Goal: Task Accomplishment & Management: Manage account settings

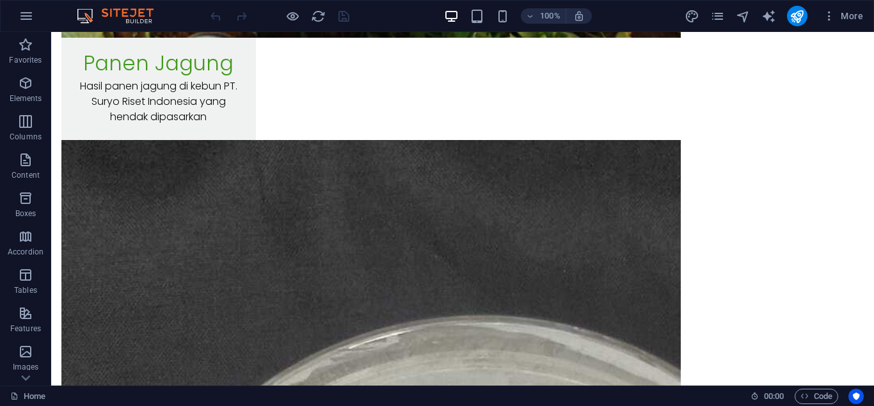
scroll to position [11895, 0]
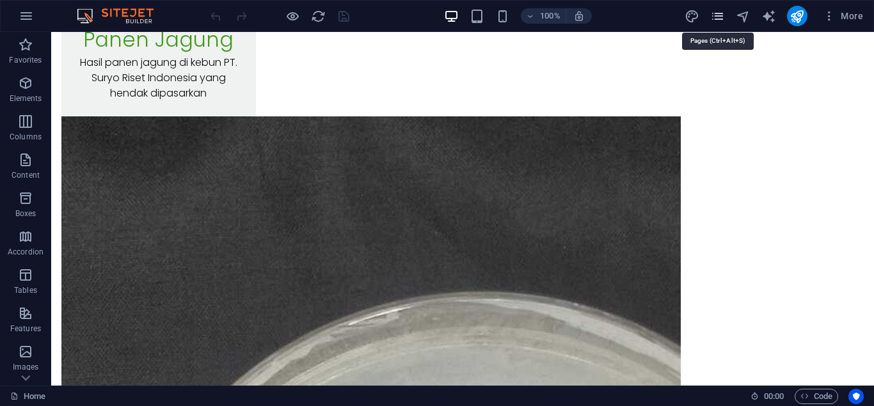
click at [711, 15] on icon "pages" at bounding box center [717, 16] width 15 height 15
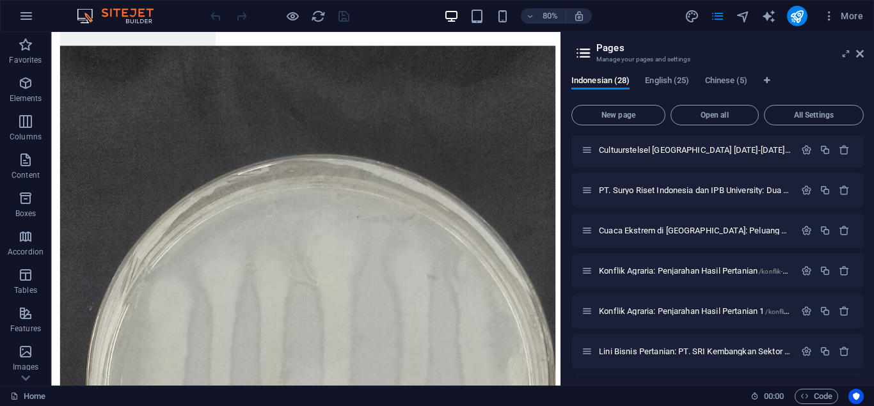
scroll to position [929, 0]
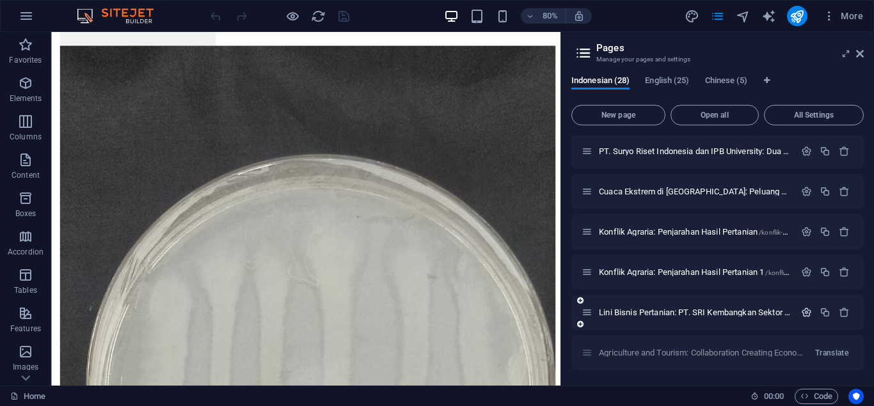
click at [802, 312] on icon "button" at bounding box center [806, 312] width 11 height 11
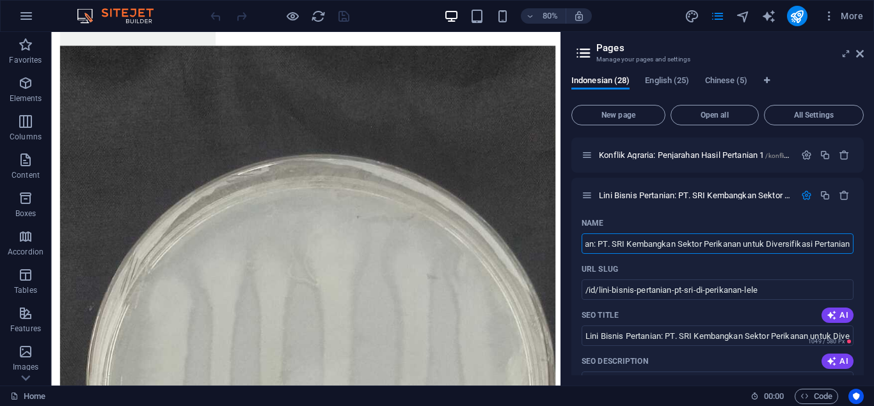
scroll to position [1084, 0]
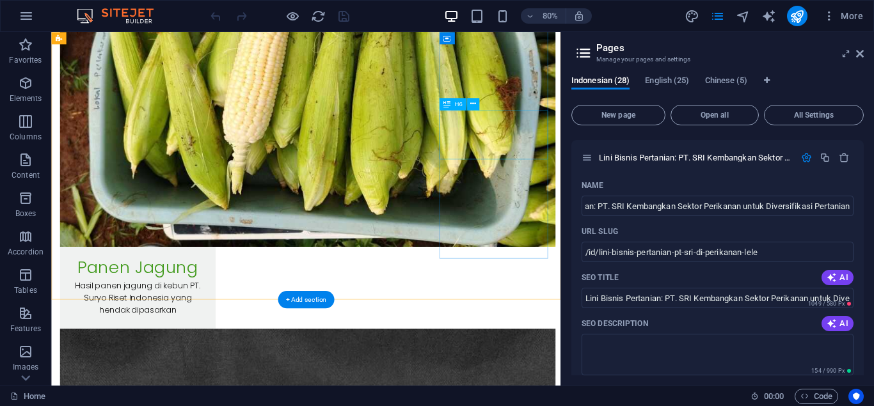
scroll to position [12235, 0]
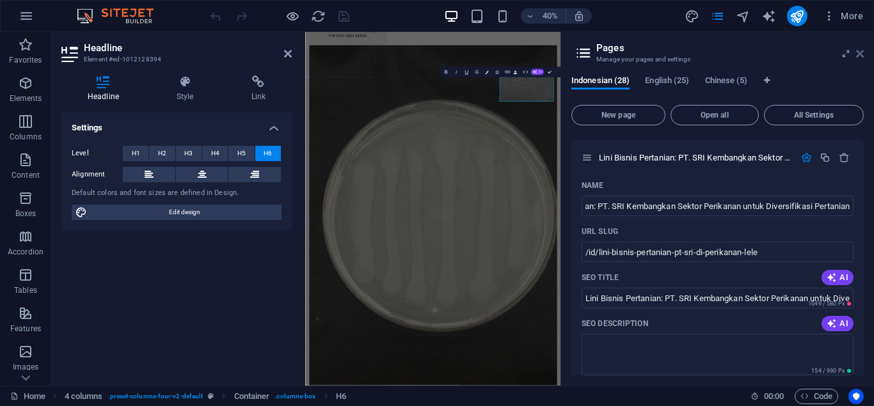
click at [858, 52] on icon at bounding box center [860, 54] width 8 height 10
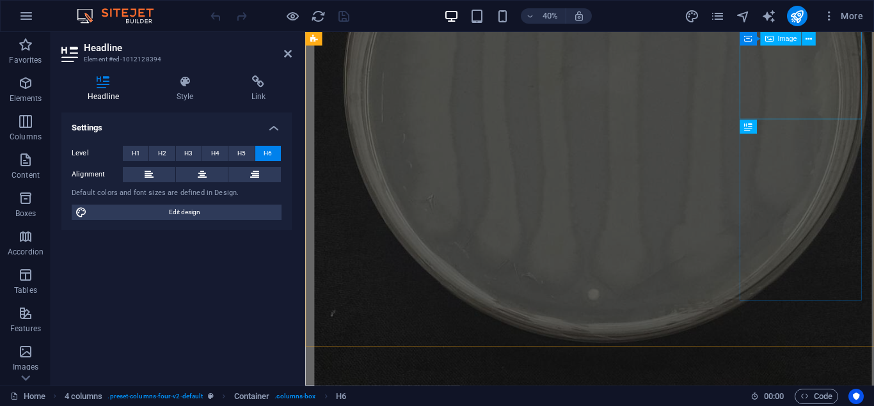
scroll to position [11840, 0]
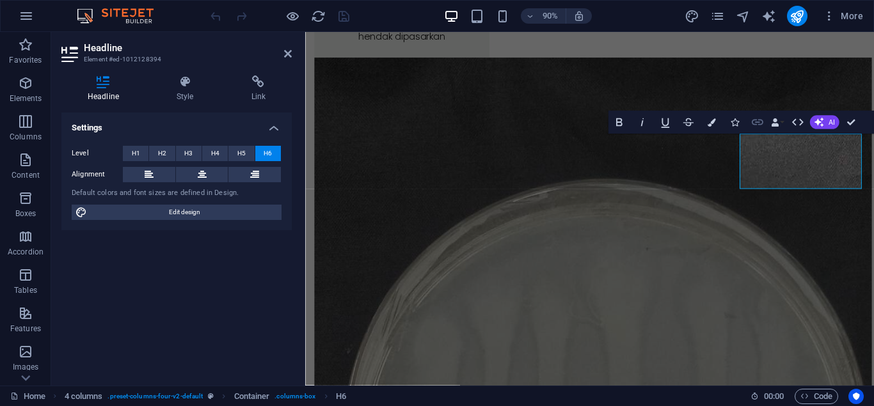
click at [750, 122] on button "Link" at bounding box center [757, 122] width 22 height 23
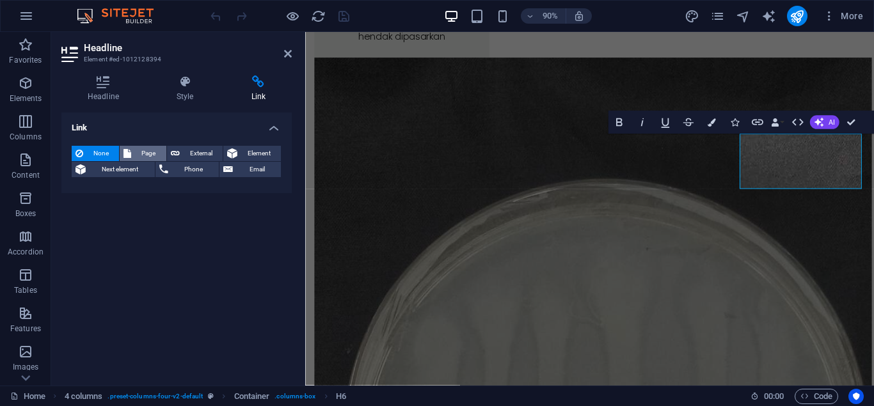
click at [139, 152] on span "Page" at bounding box center [148, 153] width 27 height 15
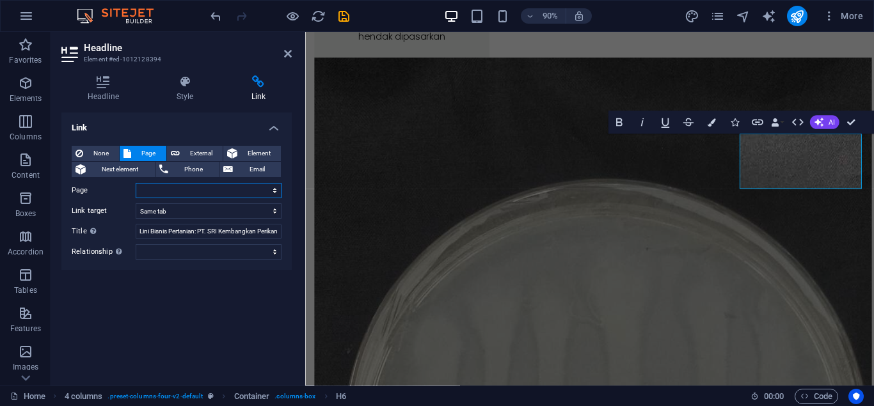
select select "27"
click at [194, 156] on span "External" at bounding box center [201, 153] width 35 height 15
select select "blank"
click at [136, 203] on select "New tab Same tab Overlay" at bounding box center [209, 210] width 146 height 15
select select
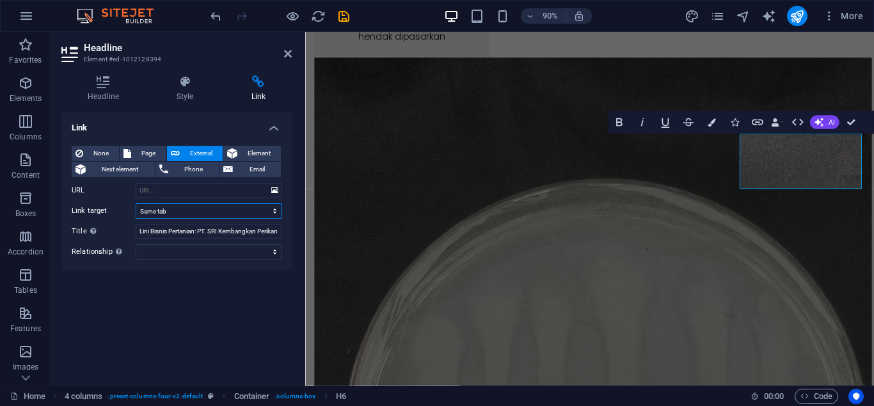
click option "Same tab" at bounding box center [0, 0] width 0 height 0
click at [286, 59] on link at bounding box center [288, 54] width 8 height 11
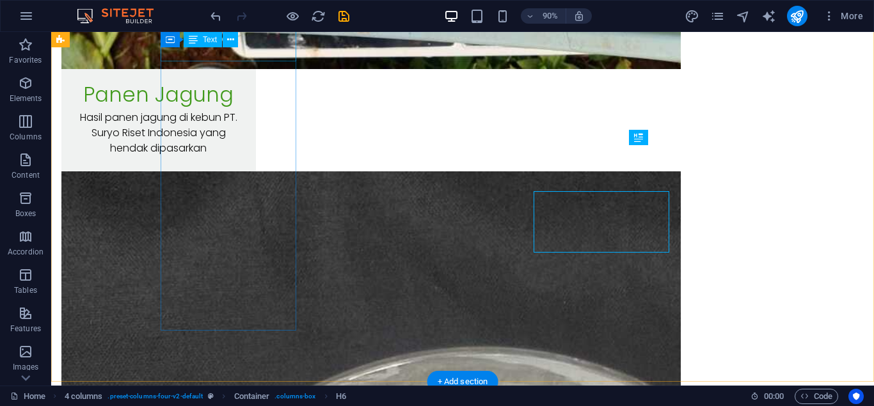
scroll to position [11794, 0]
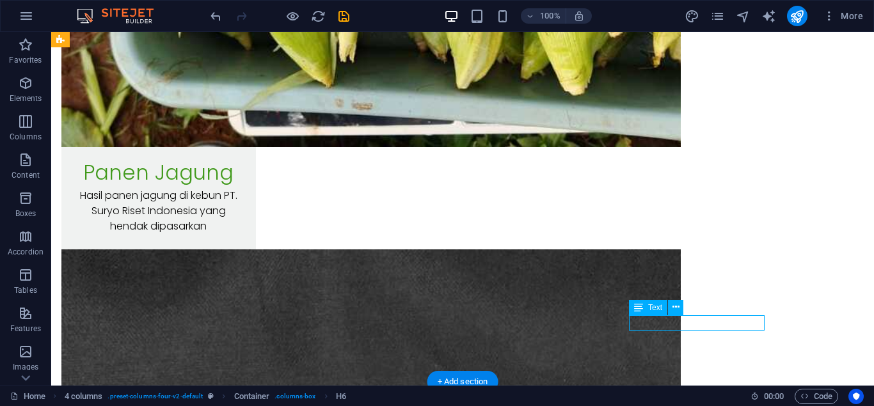
scroll to position [11840, 0]
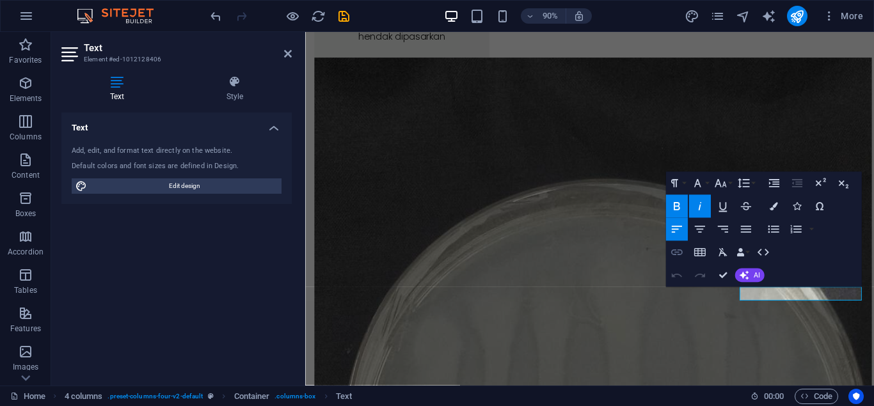
click at [681, 252] on icon "button" at bounding box center [677, 252] width 14 height 14
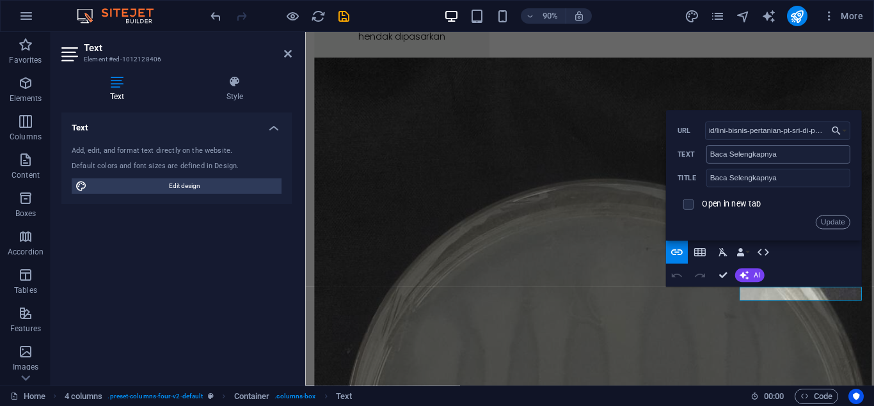
scroll to position [0, 0]
click at [820, 227] on button "Update" at bounding box center [832, 223] width 35 height 14
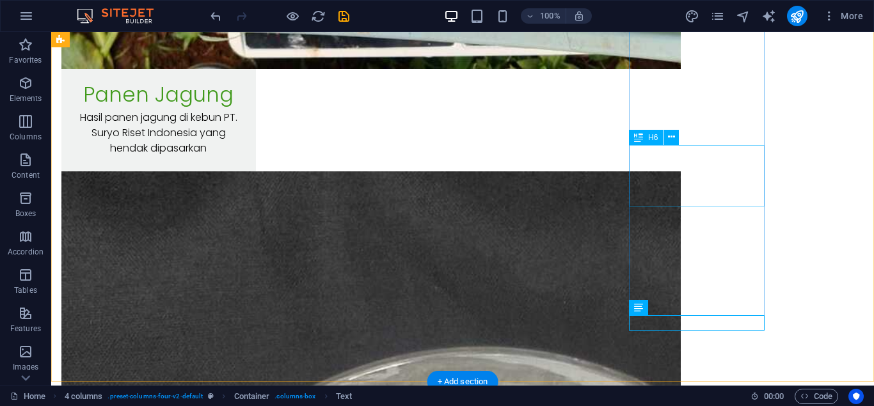
scroll to position [11794, 0]
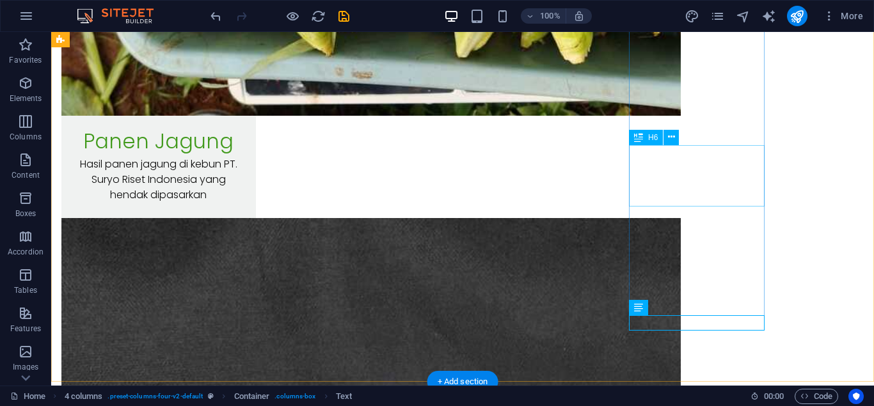
select select
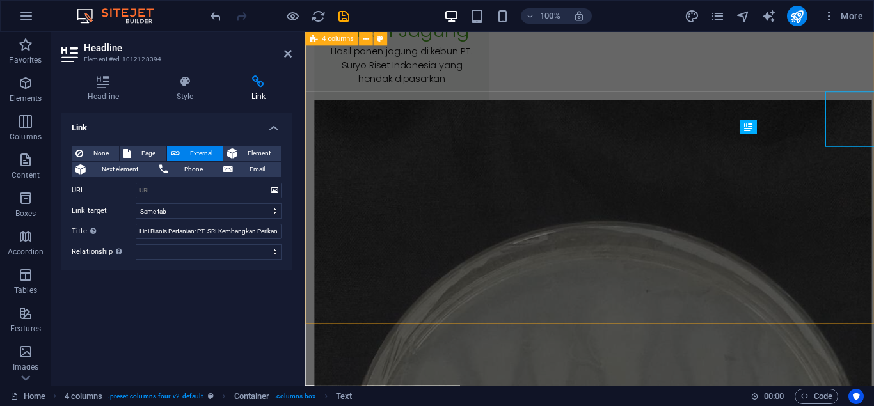
scroll to position [11840, 0]
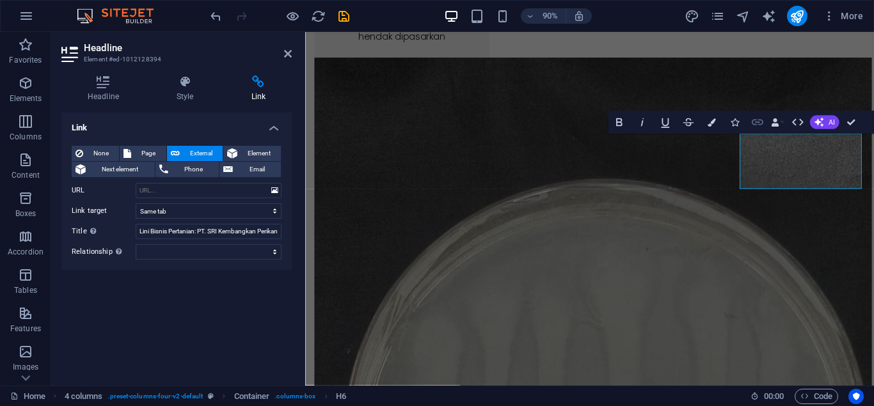
click at [754, 115] on button "Link" at bounding box center [757, 122] width 22 height 23
click at [138, 150] on span "Page" at bounding box center [148, 153] width 27 height 15
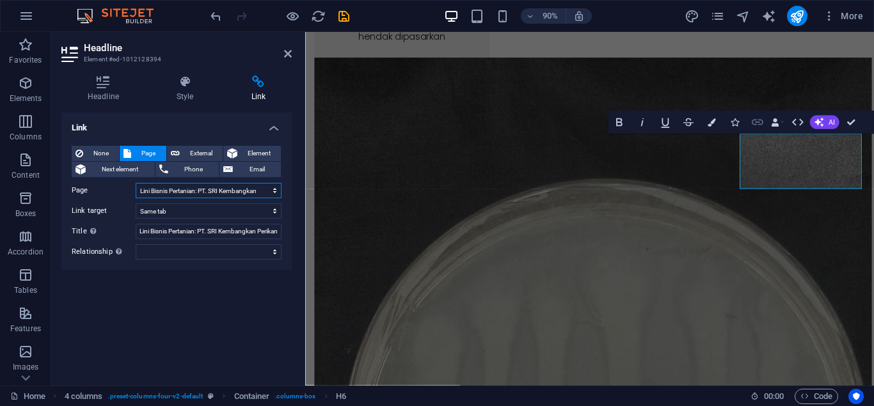
click at [754, 122] on icon "button" at bounding box center [758, 122] width 14 height 14
click at [85, 148] on button "None" at bounding box center [95, 153] width 47 height 15
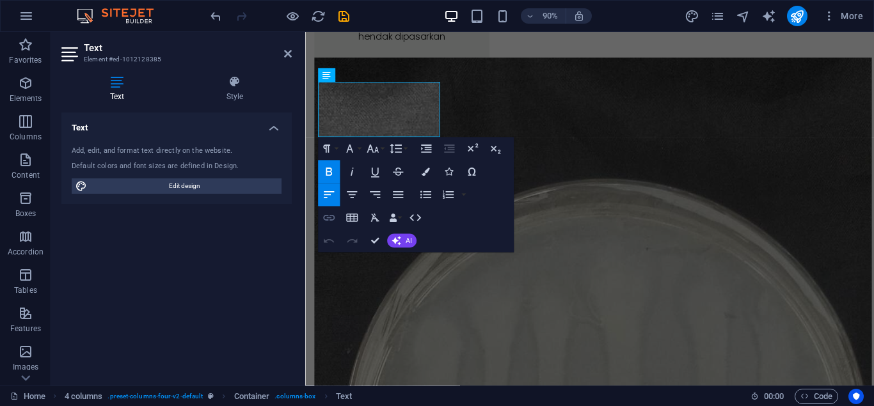
click at [328, 221] on icon "button" at bounding box center [329, 218] width 14 height 14
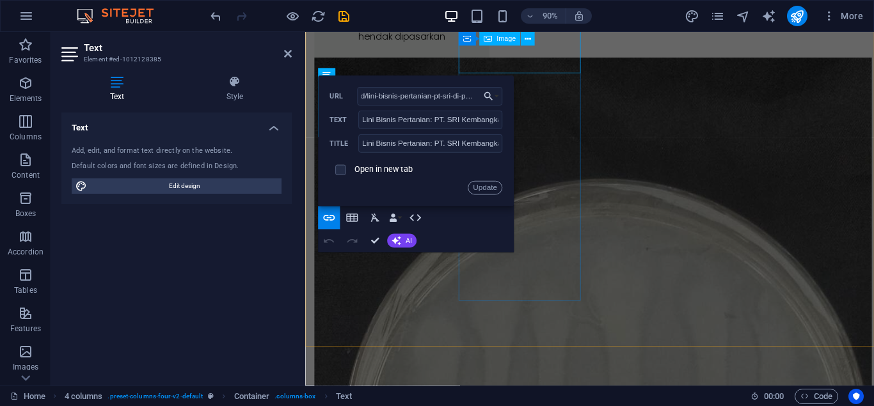
scroll to position [0, 0]
click at [493, 186] on button "Update" at bounding box center [485, 188] width 35 height 14
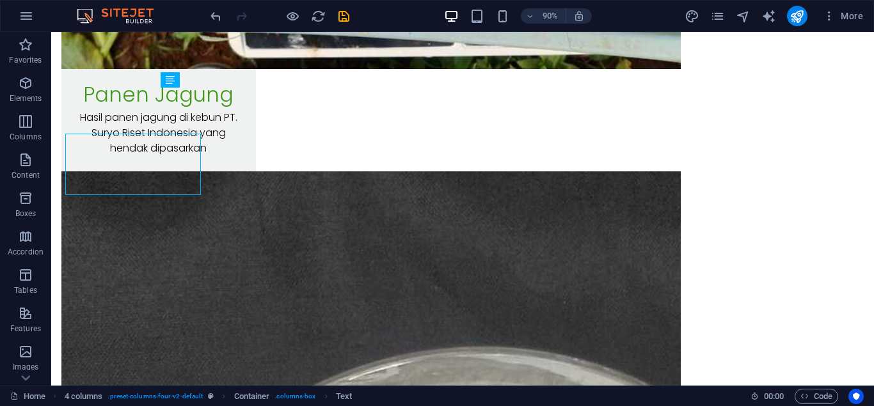
scroll to position [11794, 0]
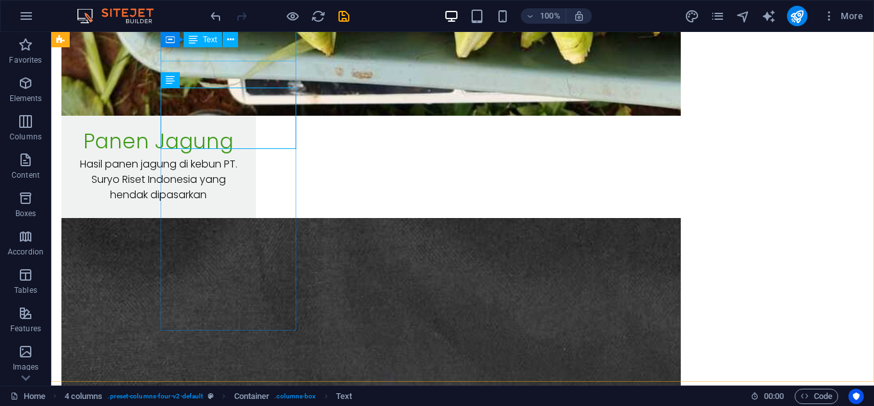
click at [241, 45] on div "Container Text" at bounding box center [204, 40] width 86 height 16
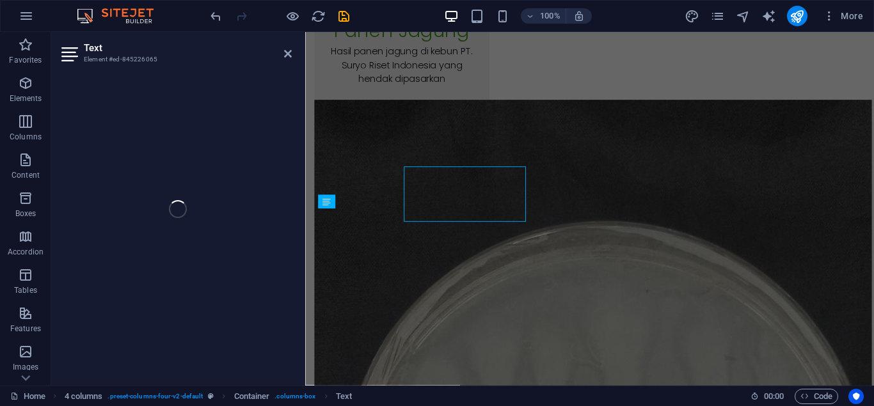
scroll to position [11612, 0]
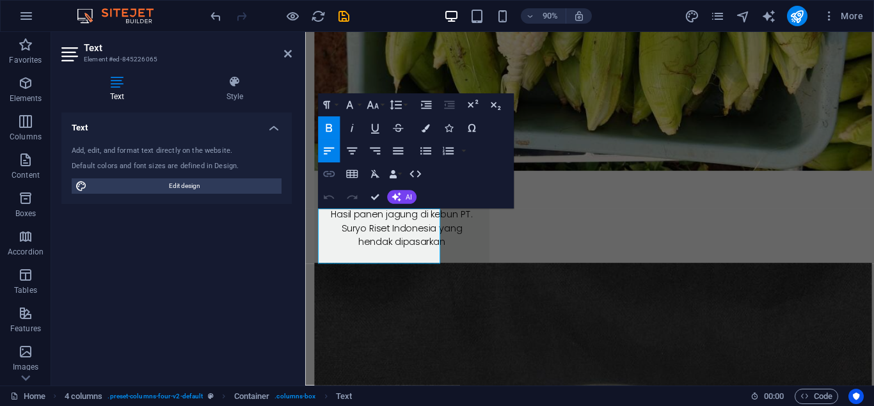
click at [333, 179] on icon "button" at bounding box center [329, 175] width 14 height 14
type input "PT. Suryo Riset Indonesia dan IPB University: Dua Entitas yang Tidak Terpisahkan"
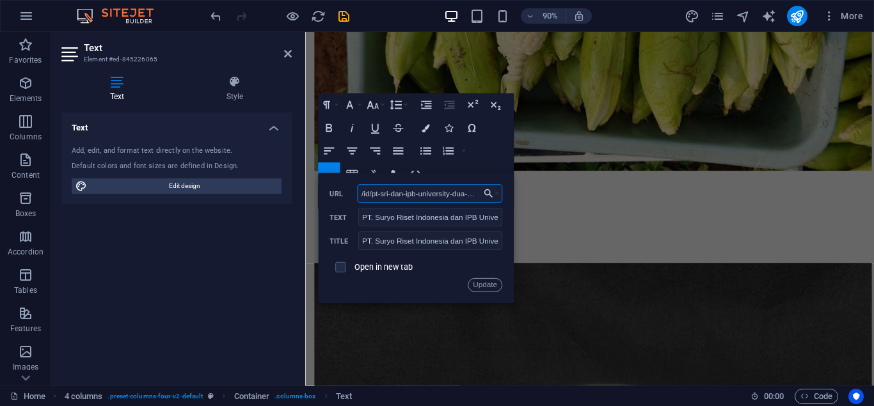
scroll to position [0, 102]
click at [377, 197] on input "/id/pt-sri-dan-ipb-university-dua-entitas-yang-tidak-terpisahkan" at bounding box center [429, 194] width 145 height 19
click at [490, 287] on button "Update" at bounding box center [485, 285] width 35 height 14
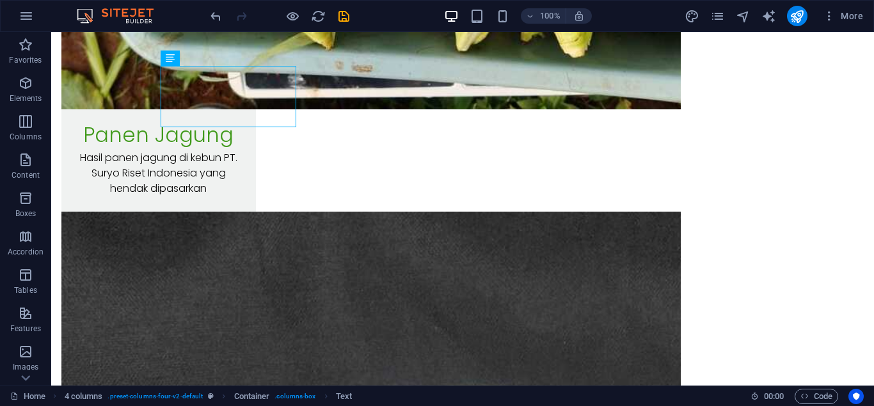
scroll to position [11728, 0]
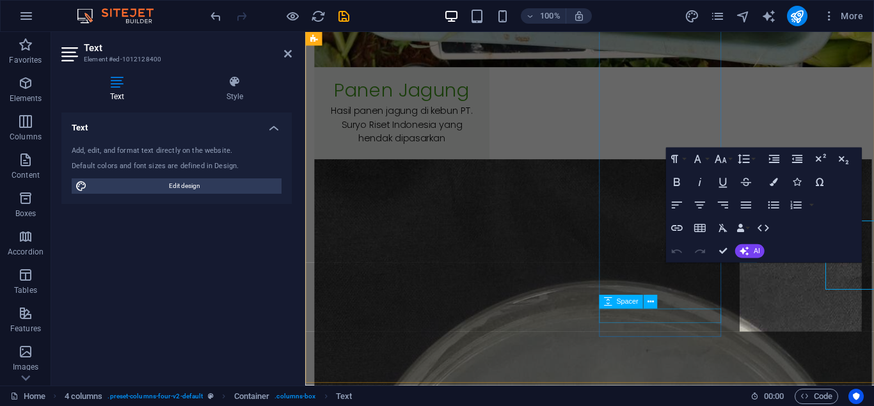
scroll to position [11775, 0]
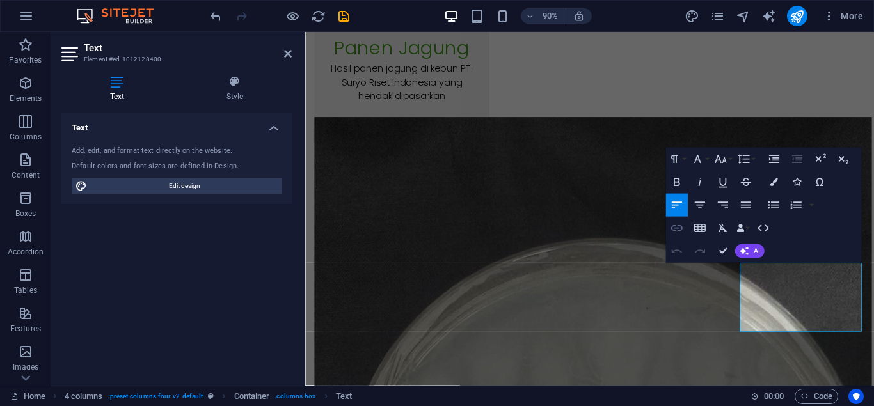
click at [678, 224] on icon "button" at bounding box center [677, 228] width 14 height 14
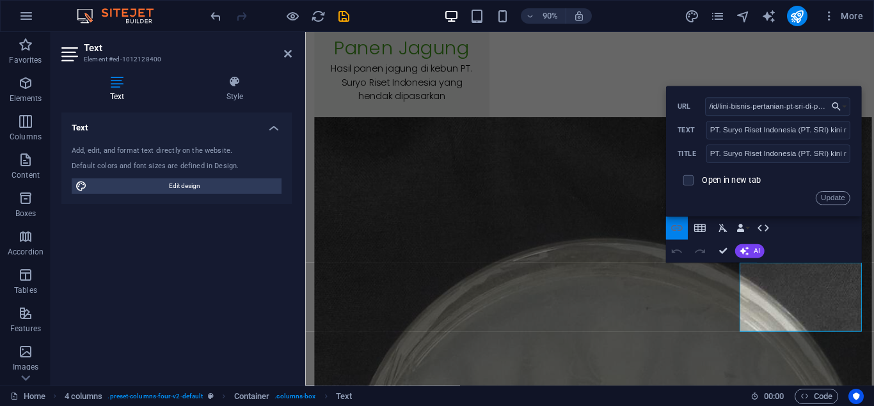
scroll to position [0, 42]
click at [836, 129] on input "PT. Suryo Riset Indonesia (PT. SRI) kini memperluas pengembangan sektor pertani…" at bounding box center [778, 130] width 144 height 19
click at [817, 157] on input "PT. Suryo Riset Indonesia (PT. SRI) kini memperluas pengembangan sektor pertani…" at bounding box center [778, 154] width 144 height 19
click at [812, 106] on input "/id/lini-bisnis-pertanian-pt-sri-di-perikanan-lele" at bounding box center [777, 107] width 145 height 19
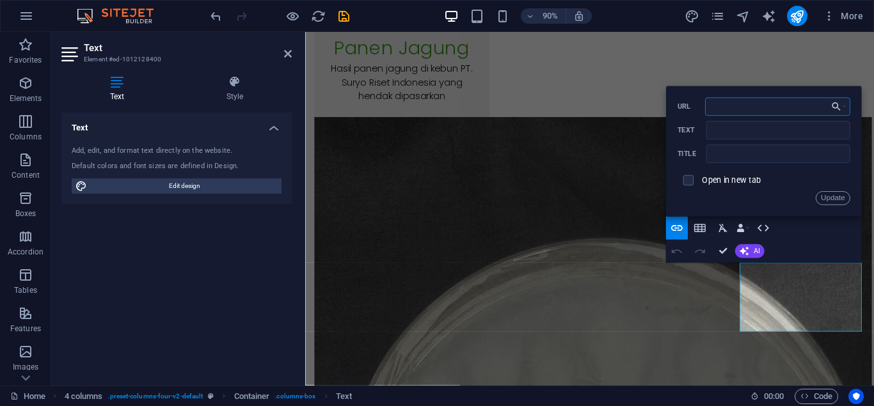
scroll to position [0, 0]
click at [836, 198] on button "Update" at bounding box center [832, 198] width 35 height 14
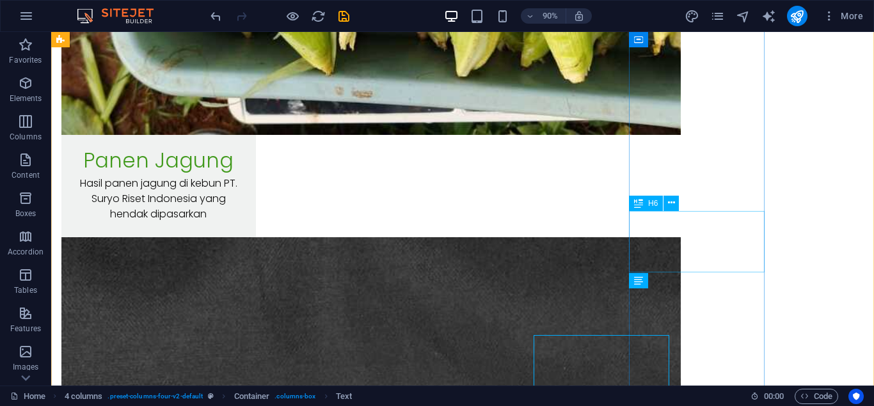
scroll to position [11728, 0]
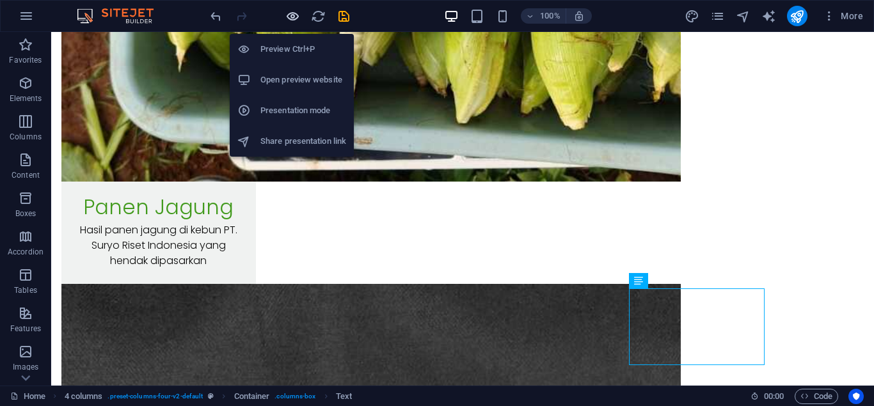
click at [292, 19] on icon "button" at bounding box center [292, 16] width 15 height 15
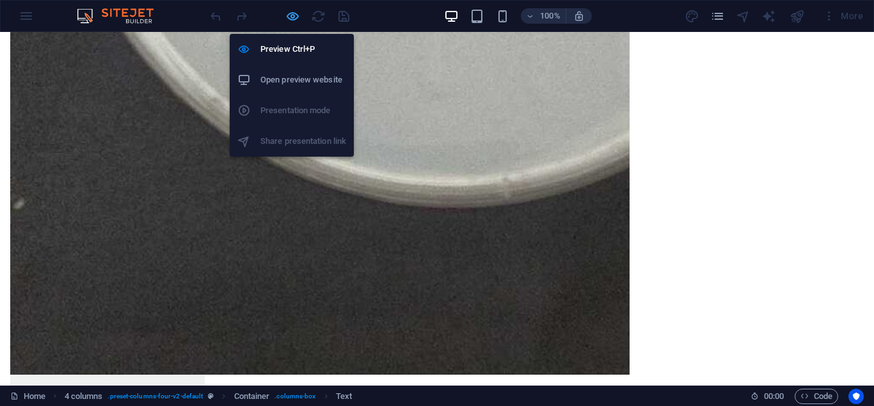
scroll to position [8529, 0]
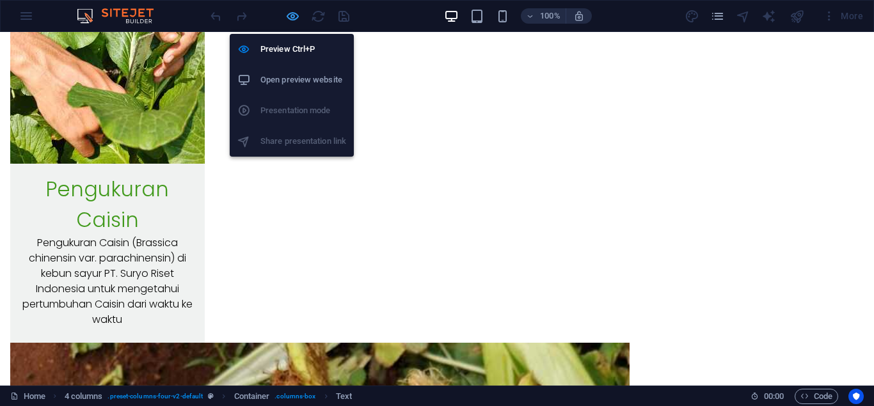
click at [292, 19] on icon "button" at bounding box center [292, 16] width 15 height 15
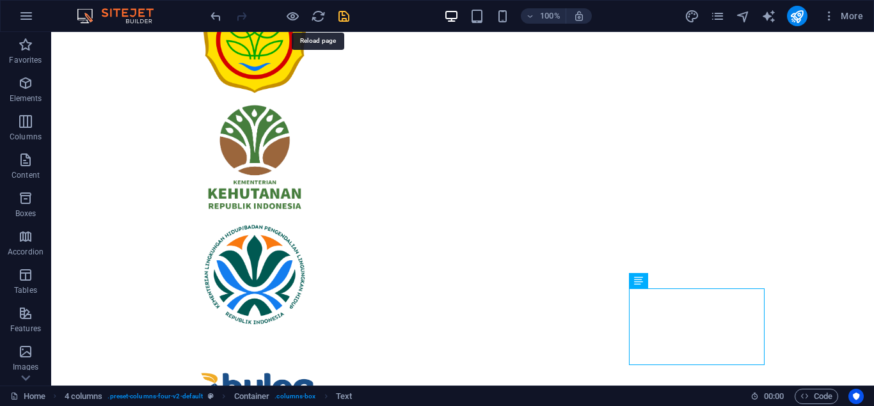
scroll to position [11728, 0]
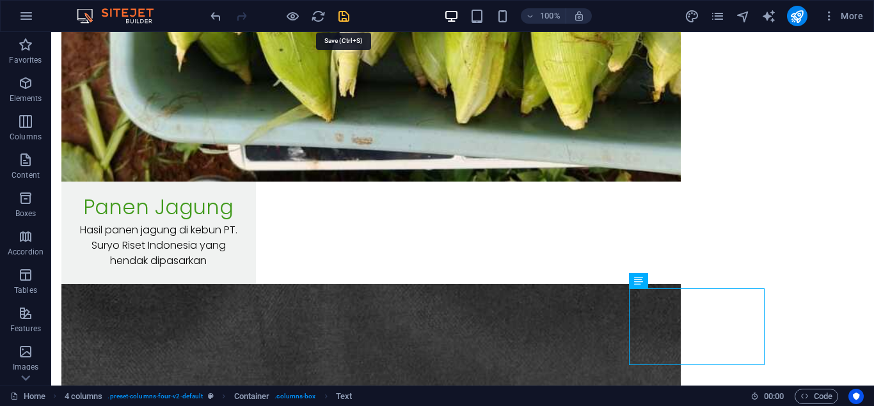
click at [341, 19] on icon "save" at bounding box center [344, 16] width 15 height 15
select select "Content 3"
checkbox input "false"
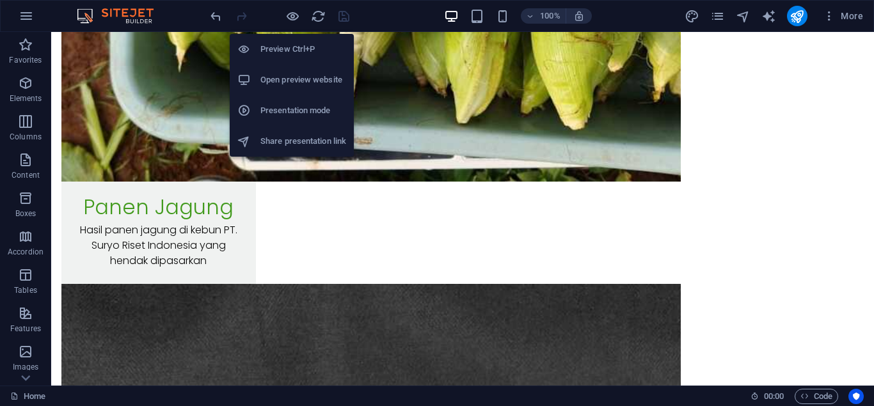
click at [321, 81] on h6 "Open preview website" at bounding box center [303, 79] width 86 height 15
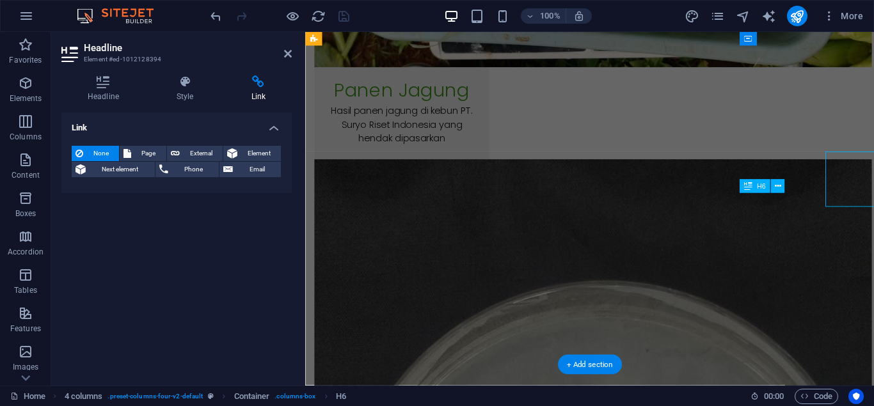
scroll to position [11775, 0]
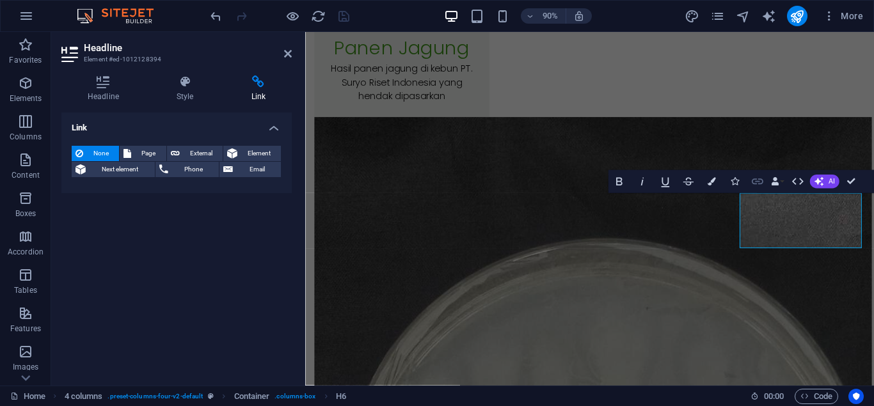
click at [758, 186] on icon "button" at bounding box center [758, 182] width 14 height 14
click at [179, 83] on icon at bounding box center [185, 82] width 70 height 13
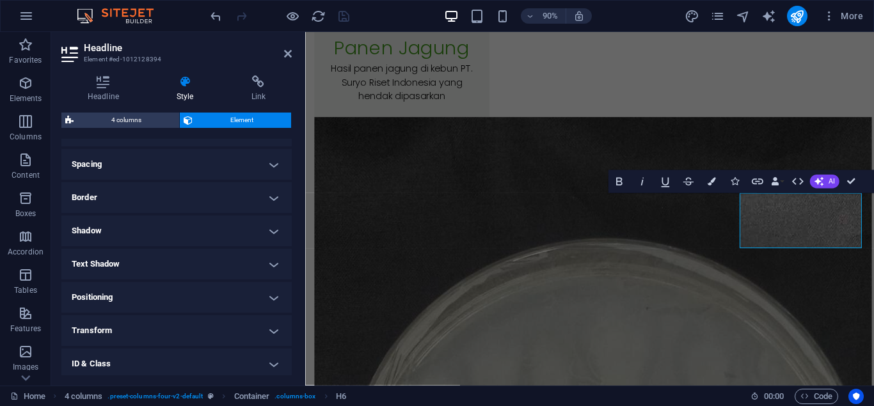
scroll to position [304, 0]
click at [269, 296] on h4 "ID & Class" at bounding box center [176, 293] width 230 height 31
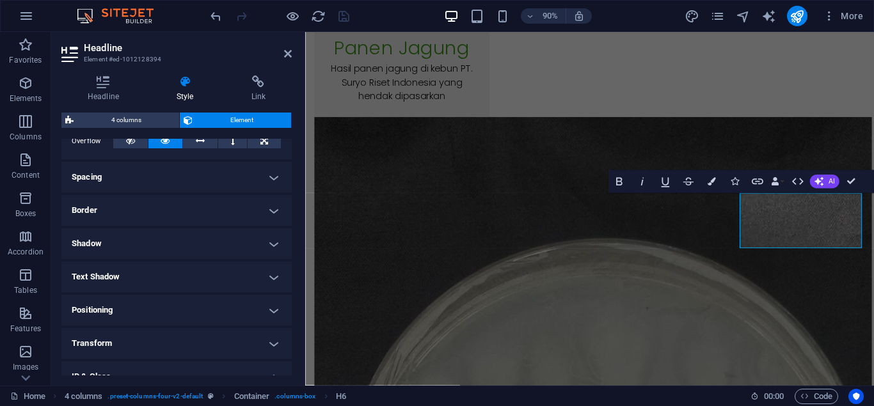
scroll to position [207, 0]
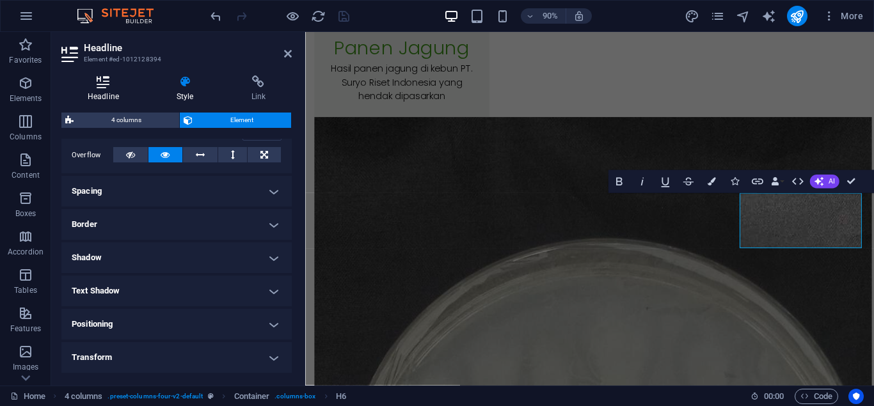
click at [118, 84] on icon at bounding box center [103, 82] width 84 height 13
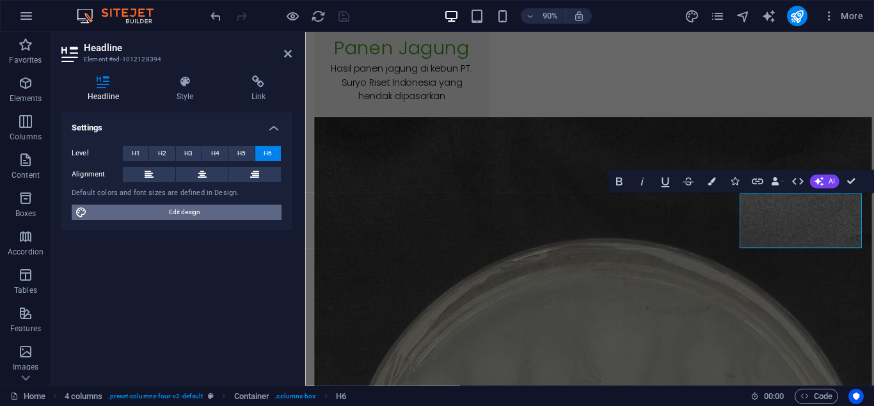
drag, startPoint x: 198, startPoint y: 211, endPoint x: 37, endPoint y: 150, distance: 172.1
click at [198, 211] on span "Edit design" at bounding box center [184, 212] width 187 height 15
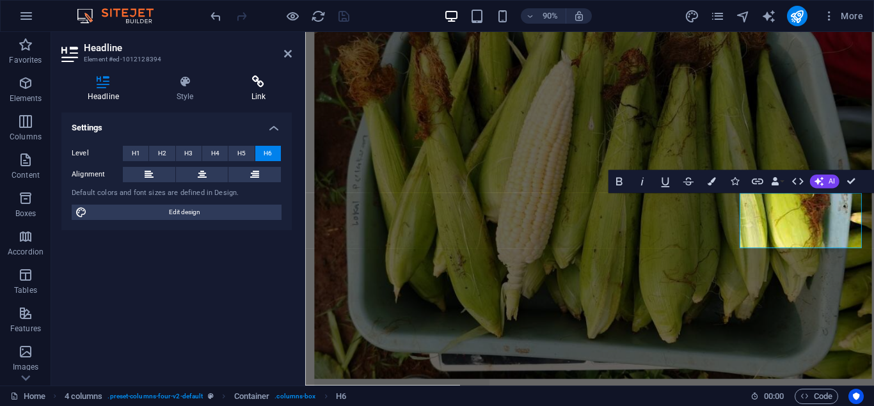
select select "700"
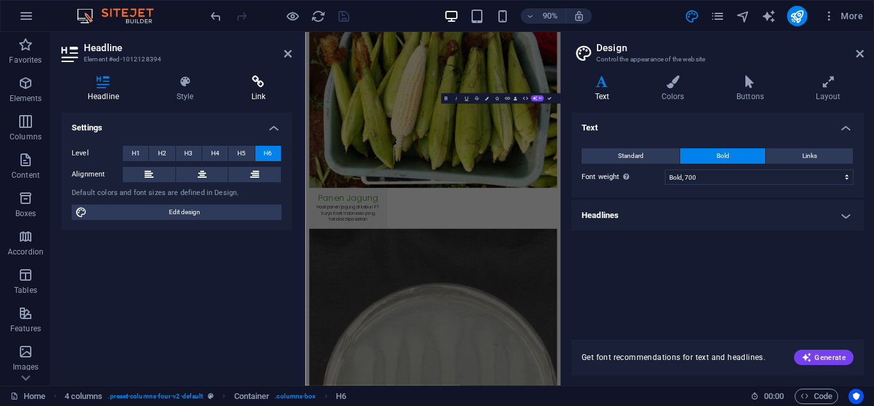
click at [258, 85] on icon at bounding box center [258, 82] width 67 height 13
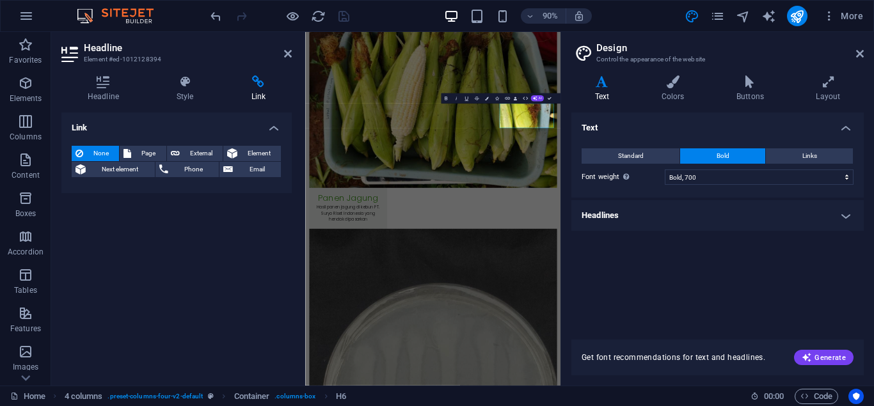
scroll to position [12168, 0]
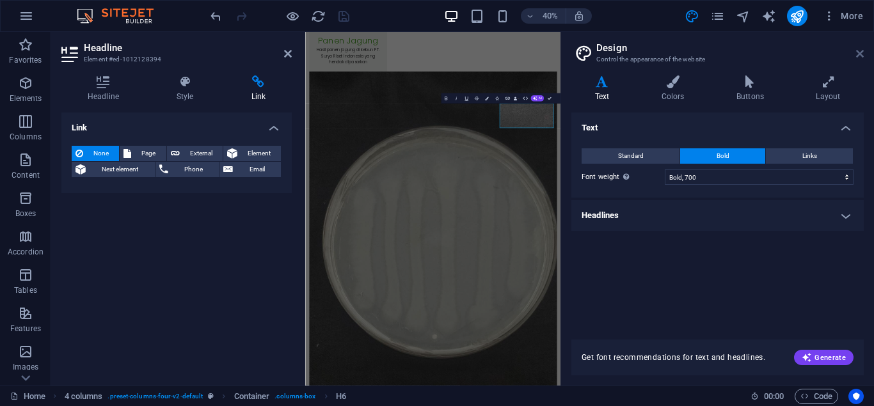
click at [861, 55] on icon at bounding box center [860, 54] width 8 height 10
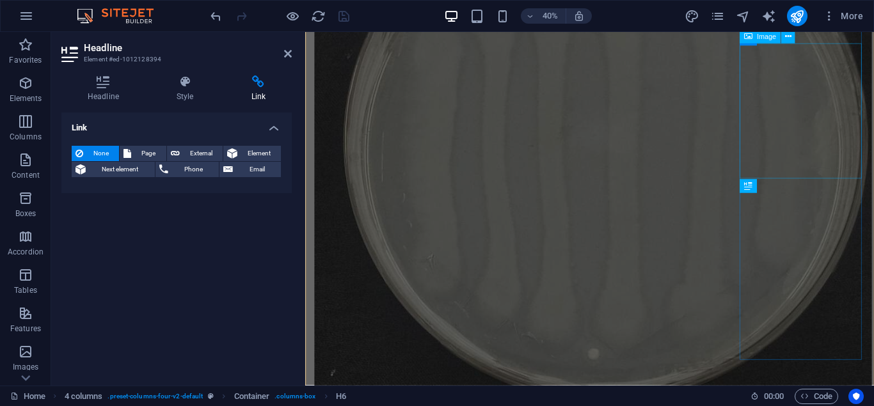
scroll to position [11775, 0]
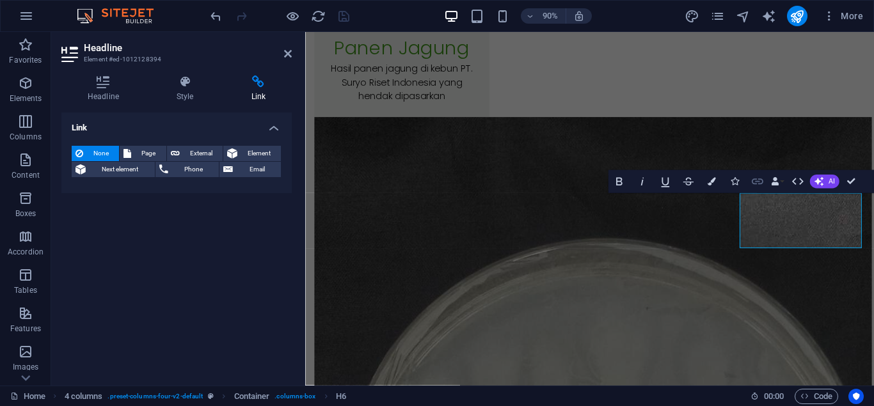
click at [755, 179] on icon "button" at bounding box center [758, 182] width 14 height 14
click at [253, 171] on span "Email" at bounding box center [257, 169] width 40 height 15
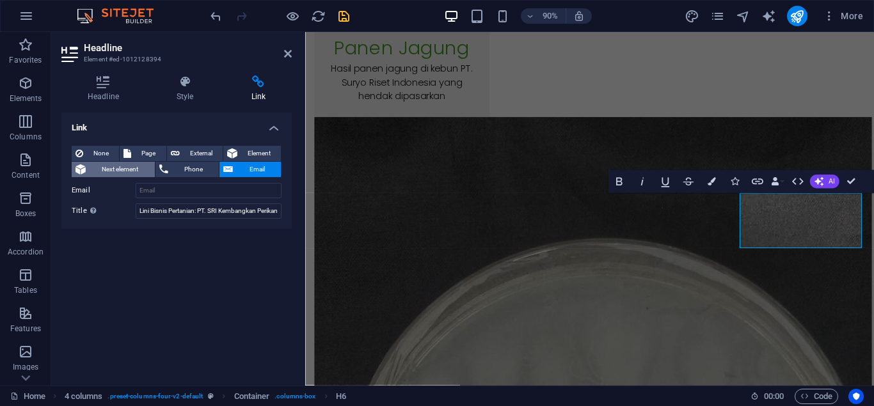
click at [122, 164] on span "Next element" at bounding box center [120, 169] width 61 height 15
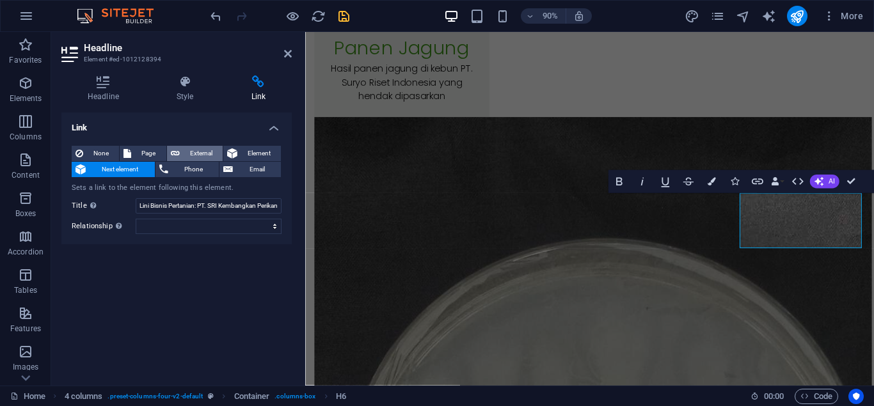
click at [206, 150] on span "External" at bounding box center [201, 153] width 35 height 15
select select "blank"
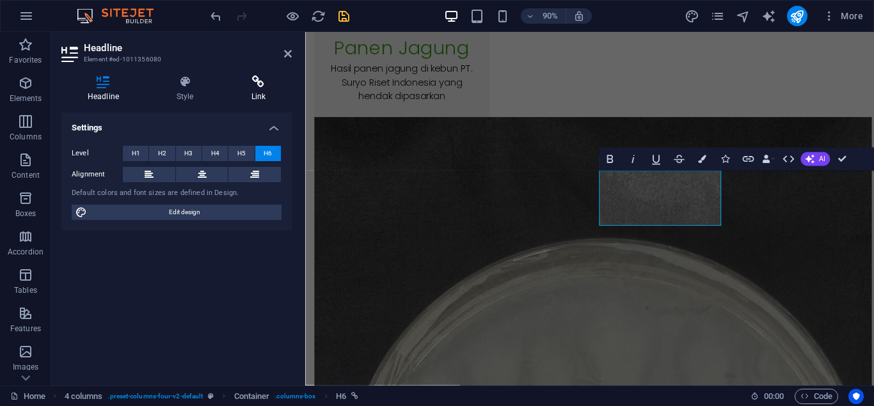
click at [262, 81] on icon at bounding box center [258, 82] width 67 height 13
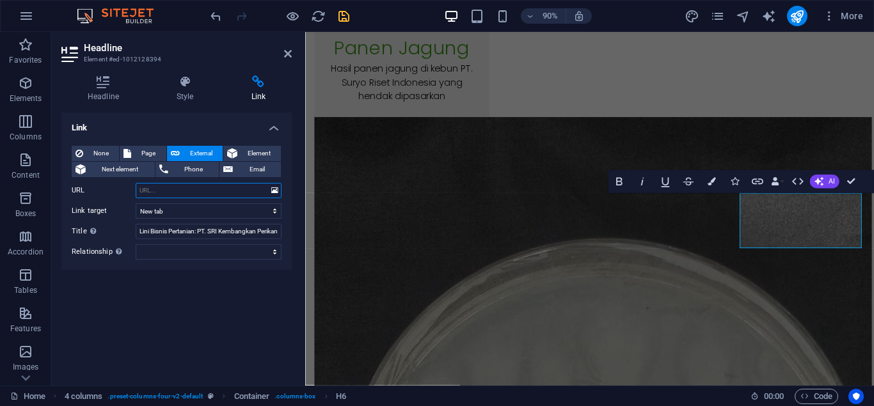
click at [198, 186] on input "URL" at bounding box center [209, 190] width 146 height 15
type input "/id/lini-bisnis-pt-sri-di-perikanan-lele"
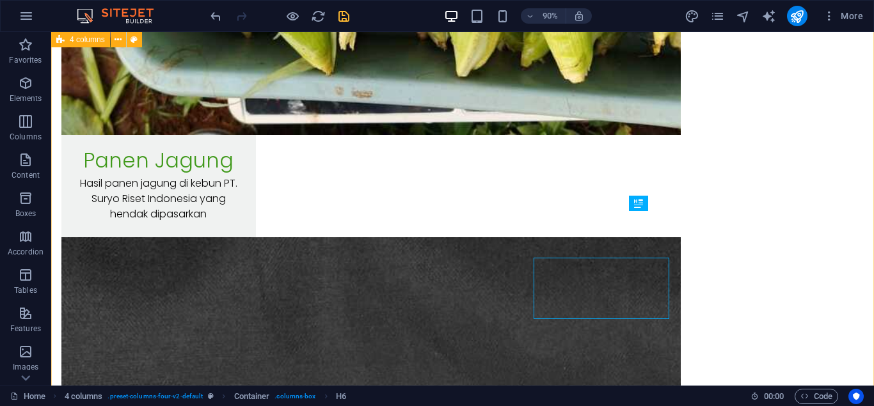
scroll to position [11728, 0]
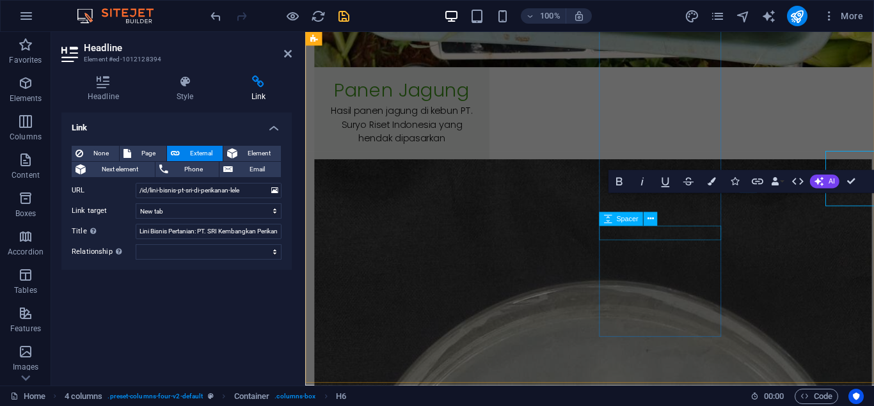
scroll to position [11775, 0]
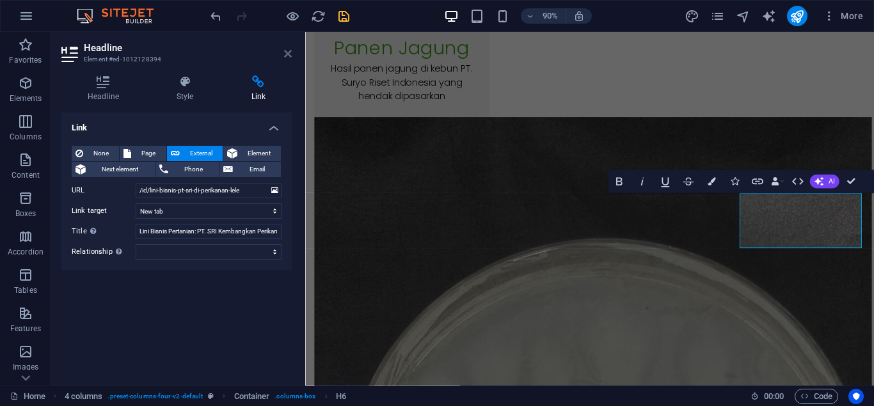
click at [287, 55] on icon at bounding box center [288, 54] width 8 height 10
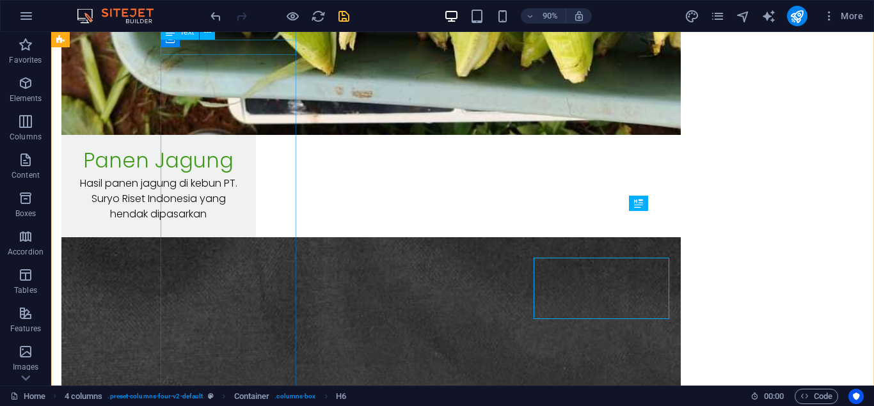
scroll to position [11728, 0]
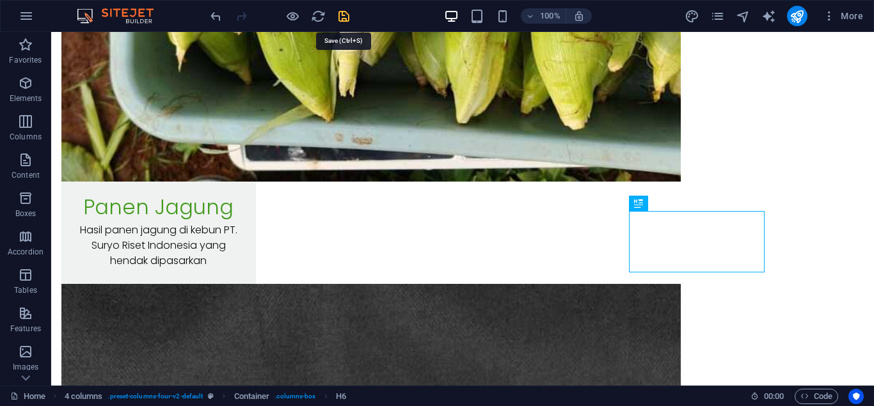
click at [348, 19] on icon "save" at bounding box center [344, 16] width 15 height 15
select select "Content 3"
checkbox input "false"
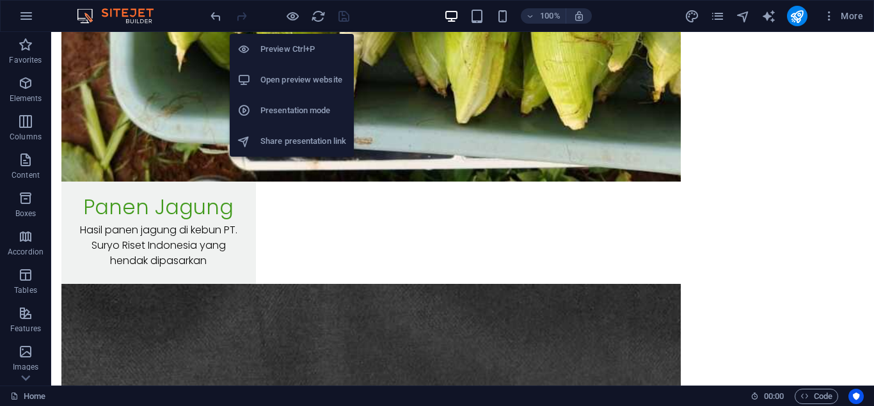
click at [303, 72] on h6 "Open preview website" at bounding box center [303, 79] width 86 height 15
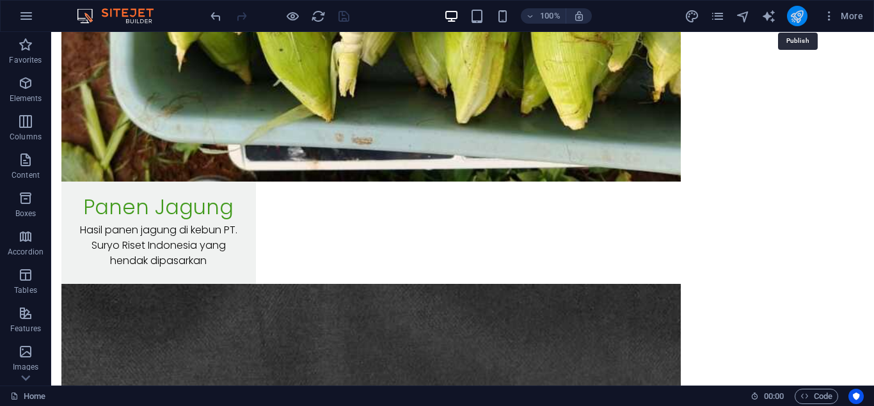
click at [802, 18] on icon "publish" at bounding box center [797, 16] width 15 height 15
